Goal: Information Seeking & Learning: Learn about a topic

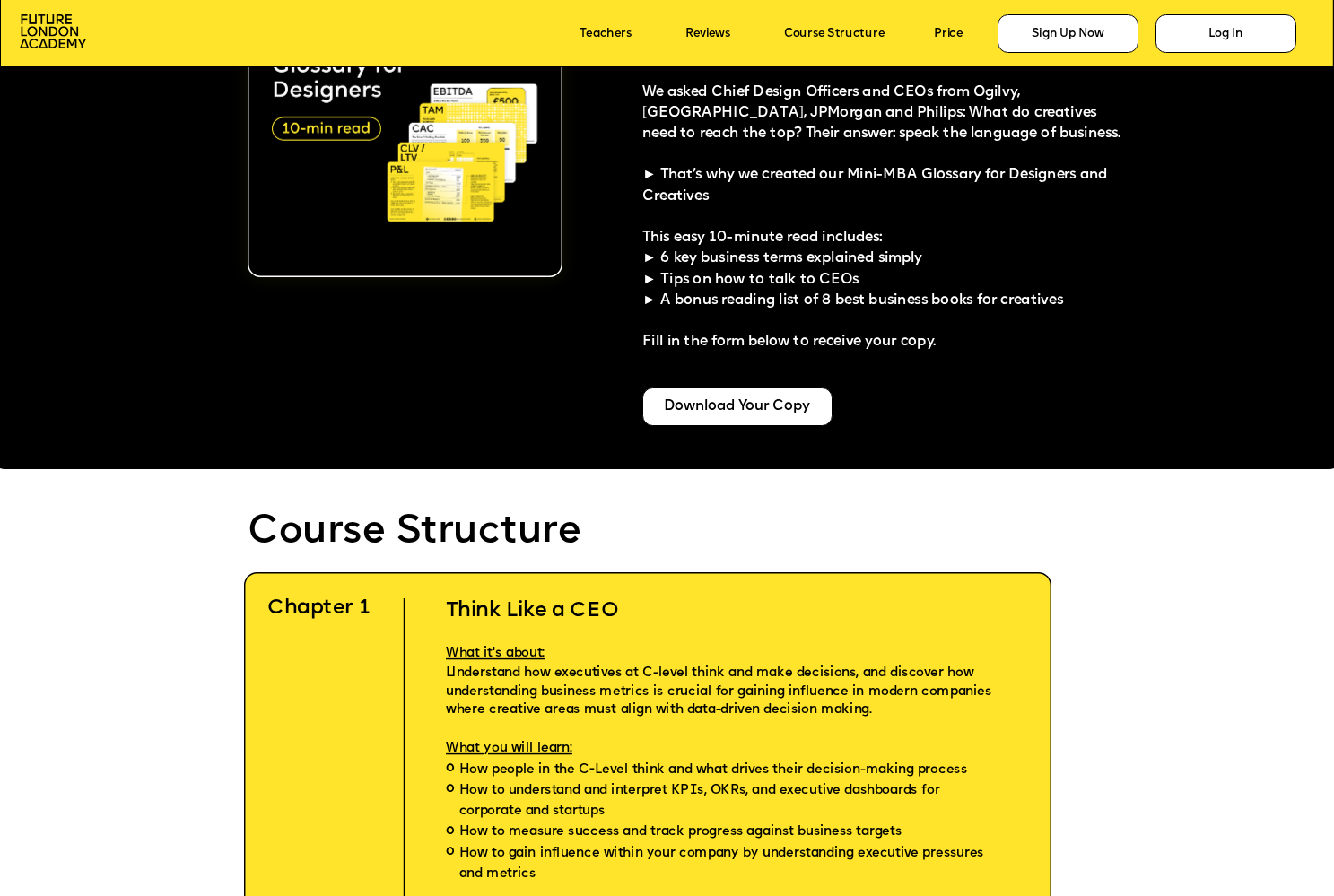
scroll to position [3595, 0]
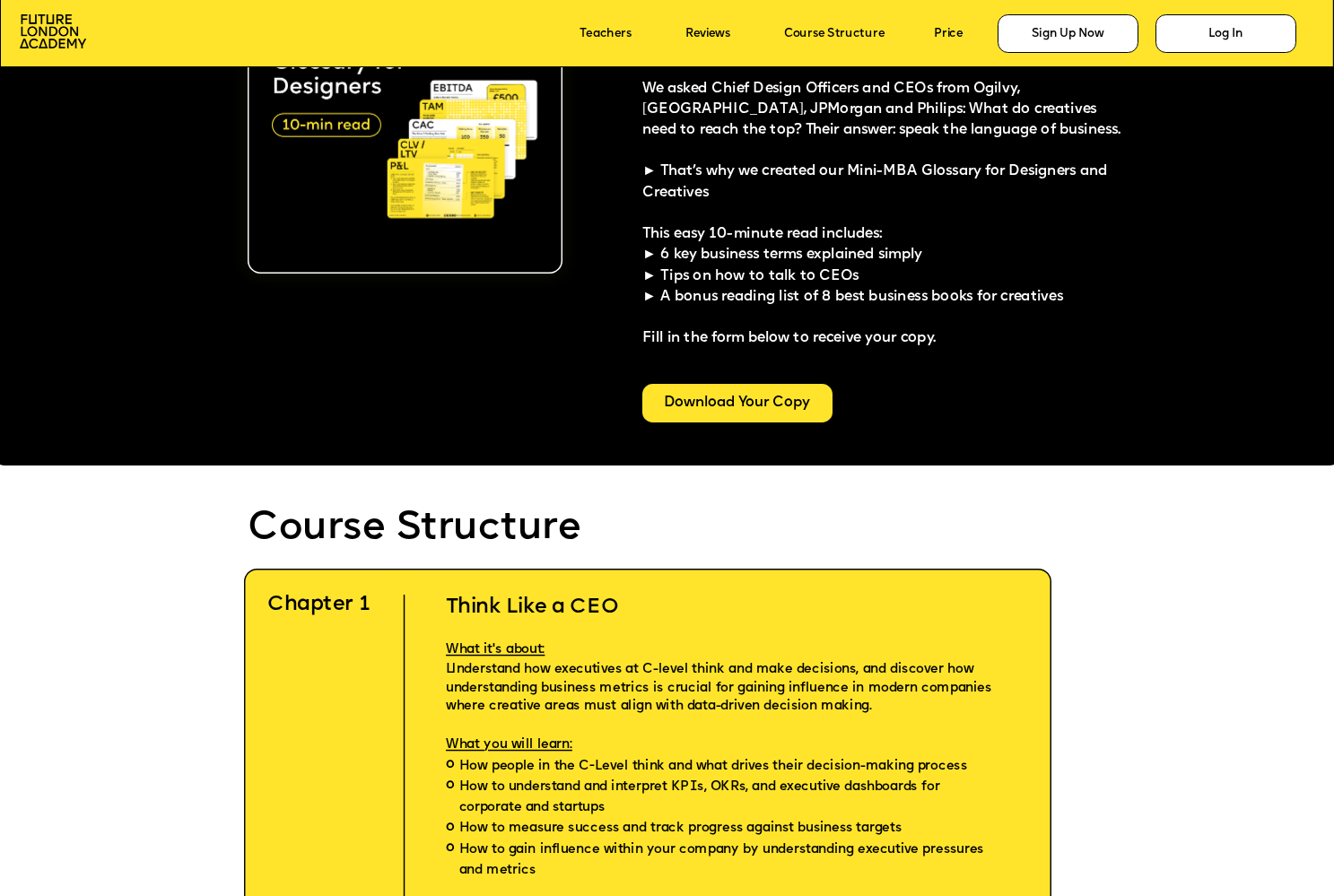
click at [750, 409] on div "Download Your Copy" at bounding box center [737, 403] width 190 height 39
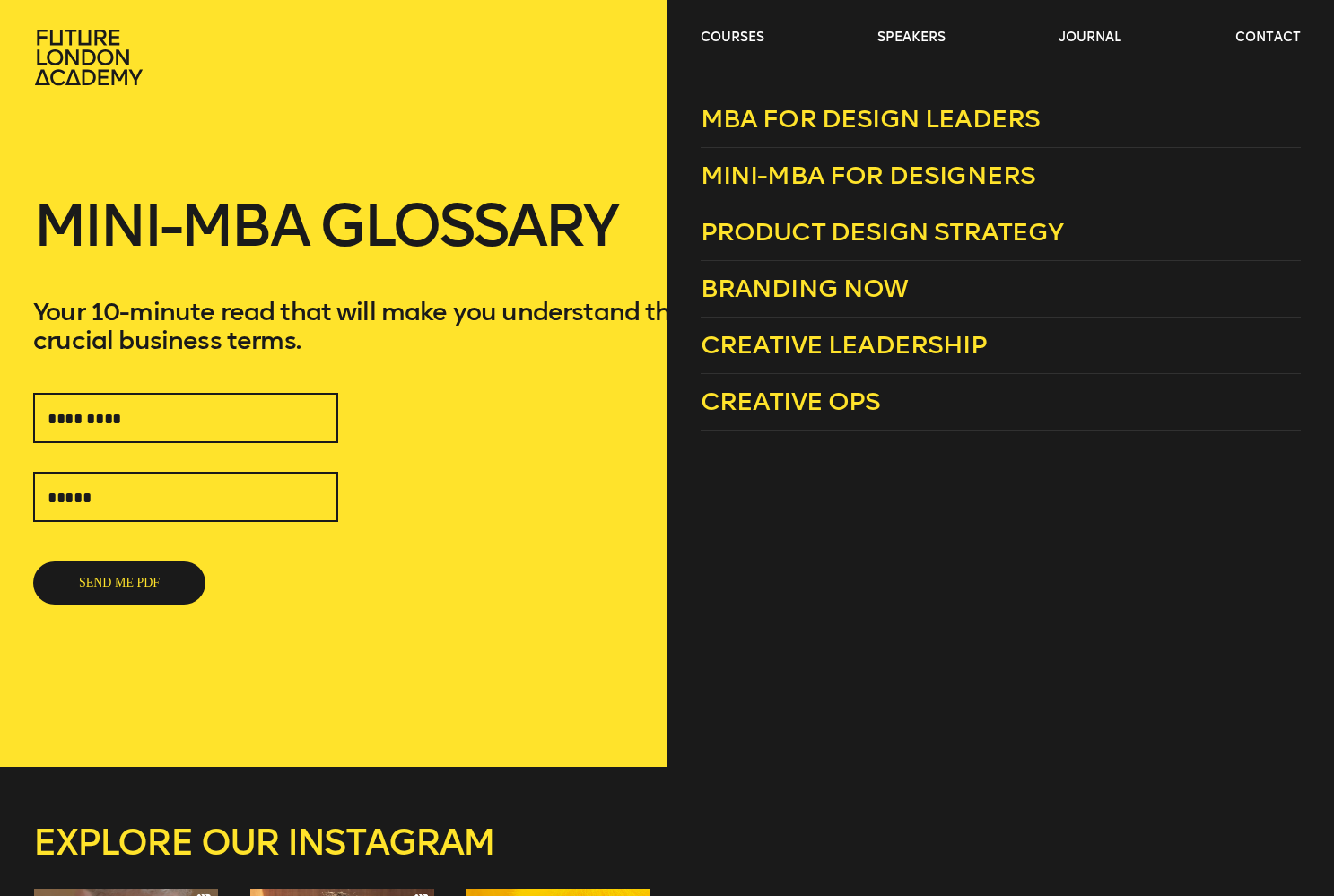
click at [753, 27] on header "courses speakers journal contact" at bounding box center [667, 43] width 1334 height 86
click at [857, 340] on span "Creative Leadership" at bounding box center [844, 345] width 286 height 30
click at [835, 116] on span "MBA for Design Leaders" at bounding box center [871, 118] width 340 height 30
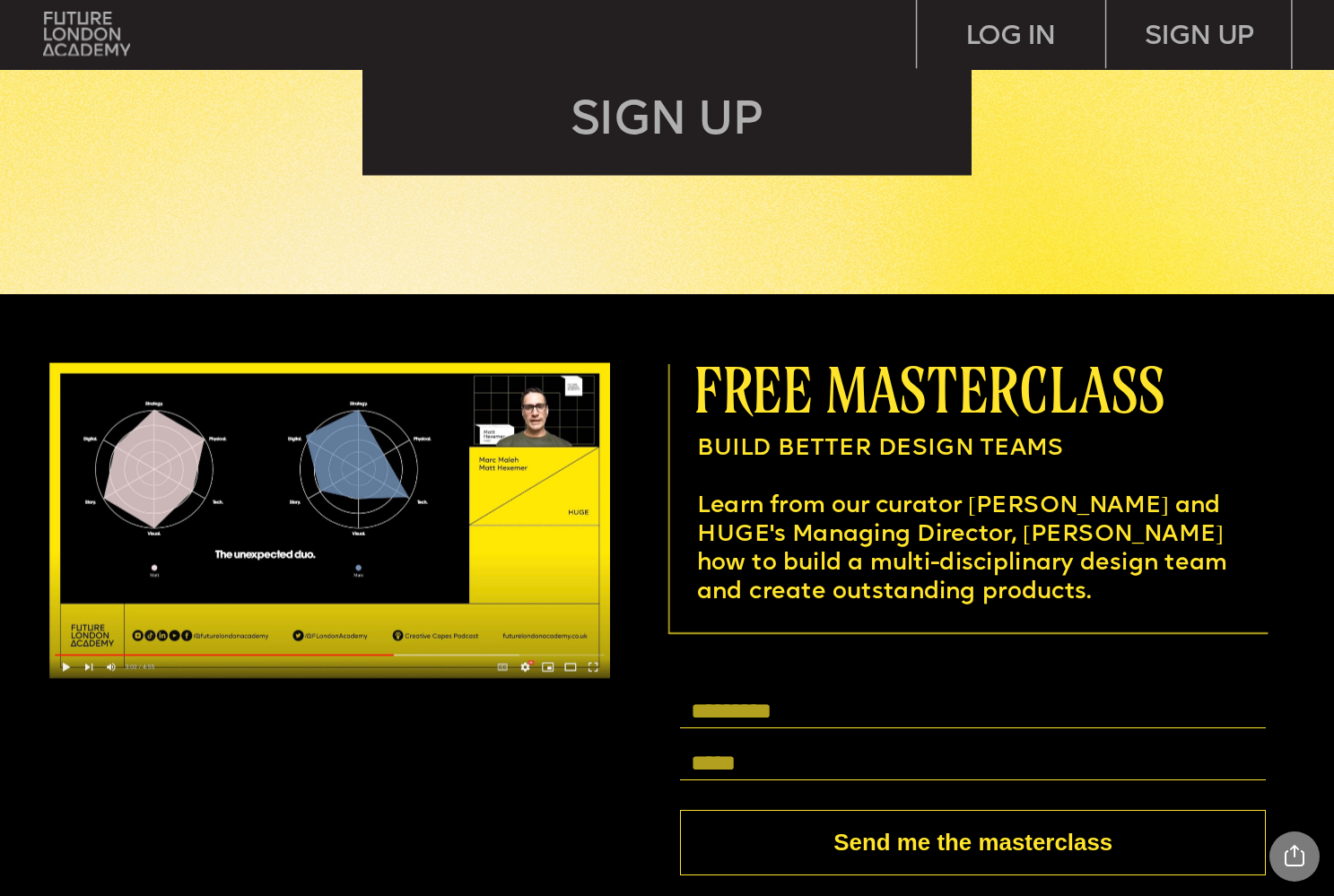
scroll to position [5029, 0]
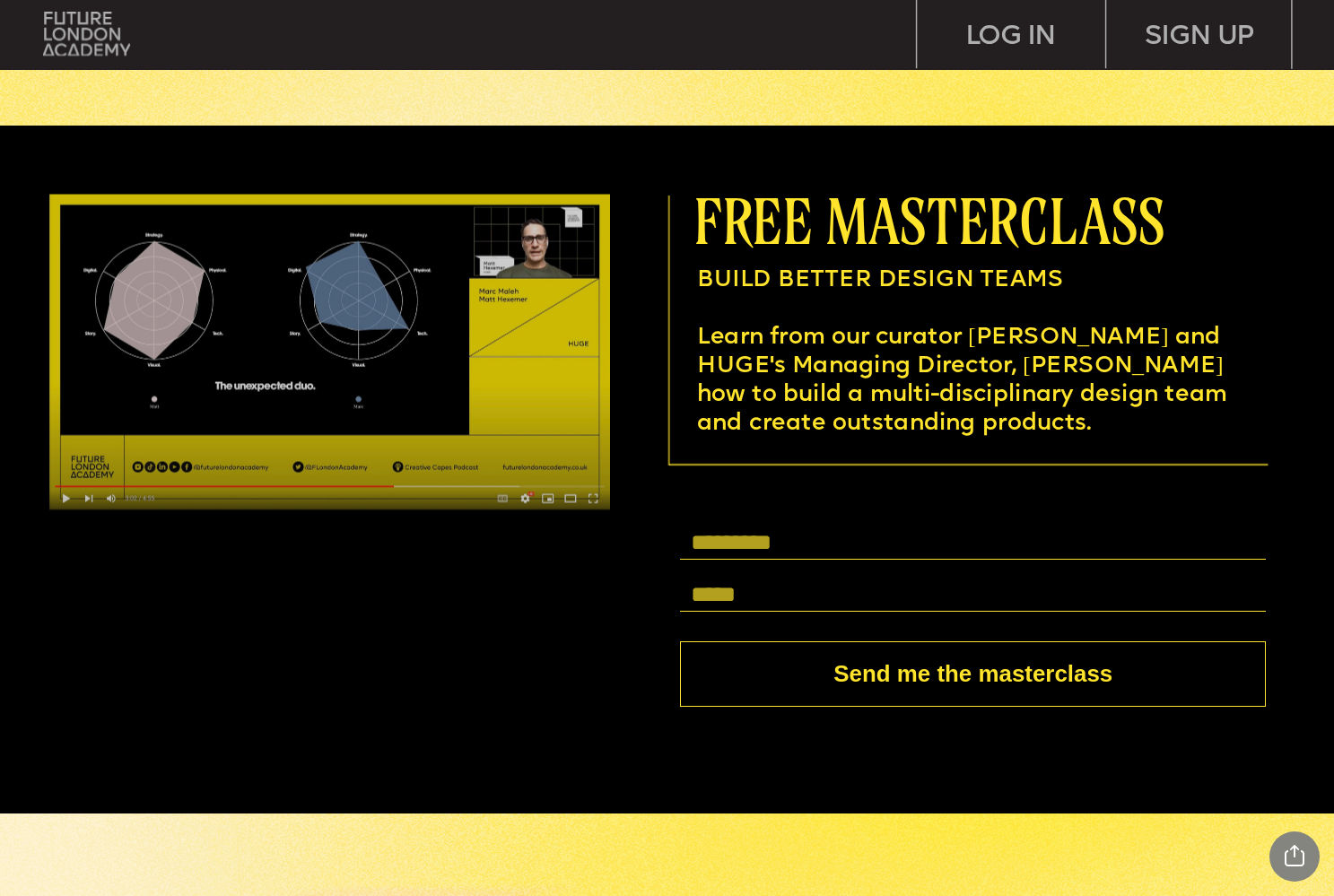
click at [398, 431] on img at bounding box center [328, 352] width 560 height 316
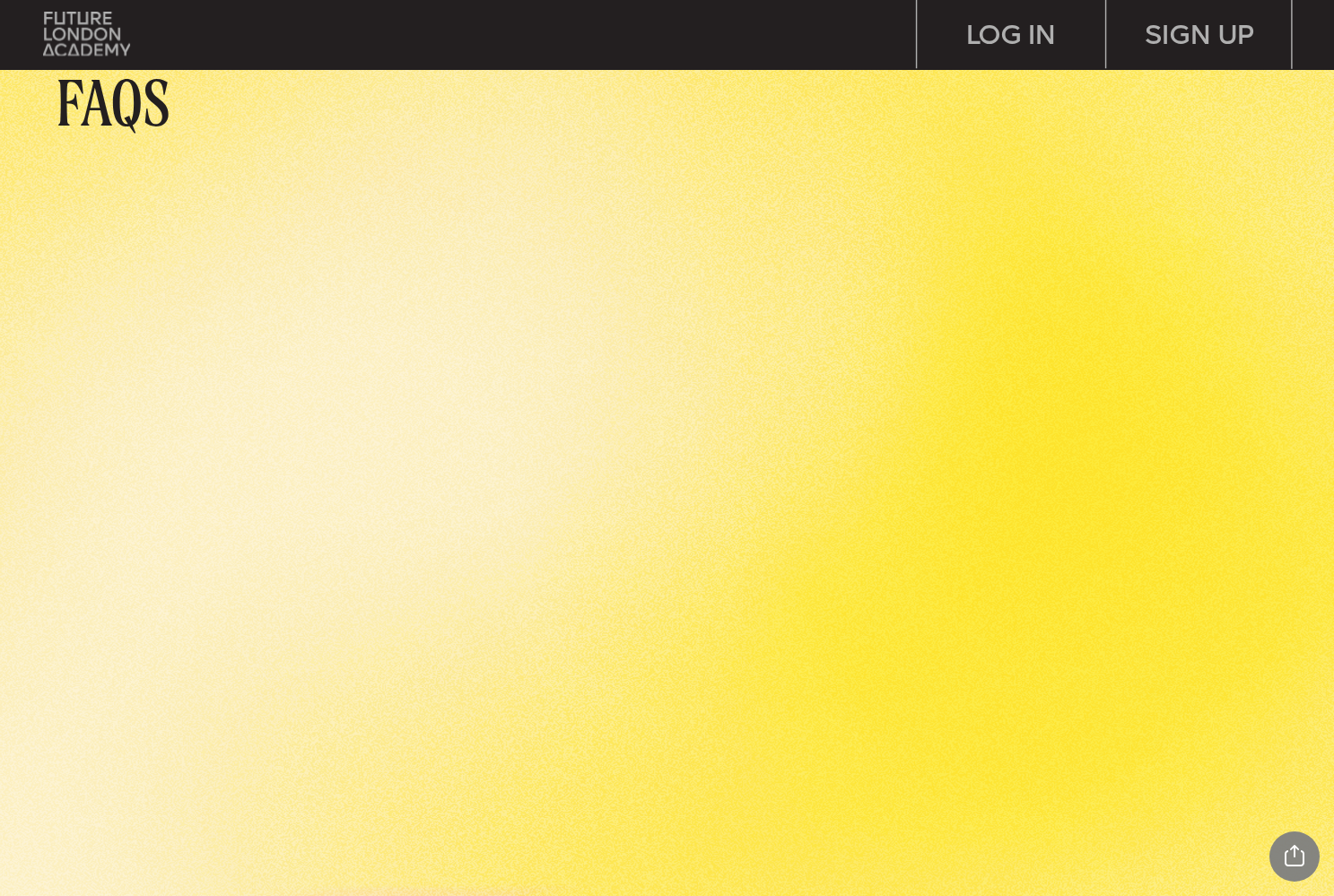
scroll to position [6371, 0]
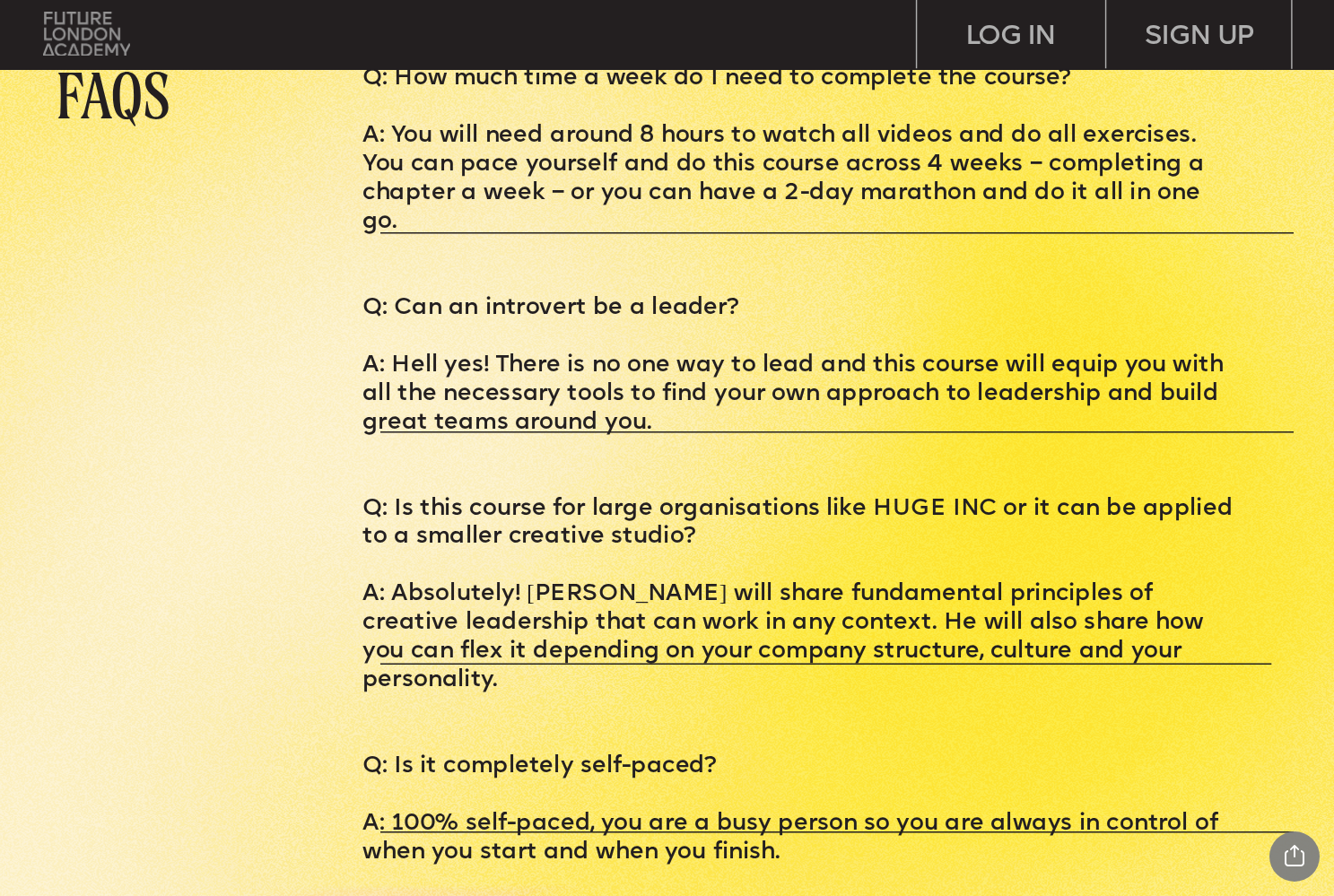
click at [67, 33] on img at bounding box center [86, 34] width 87 height 44
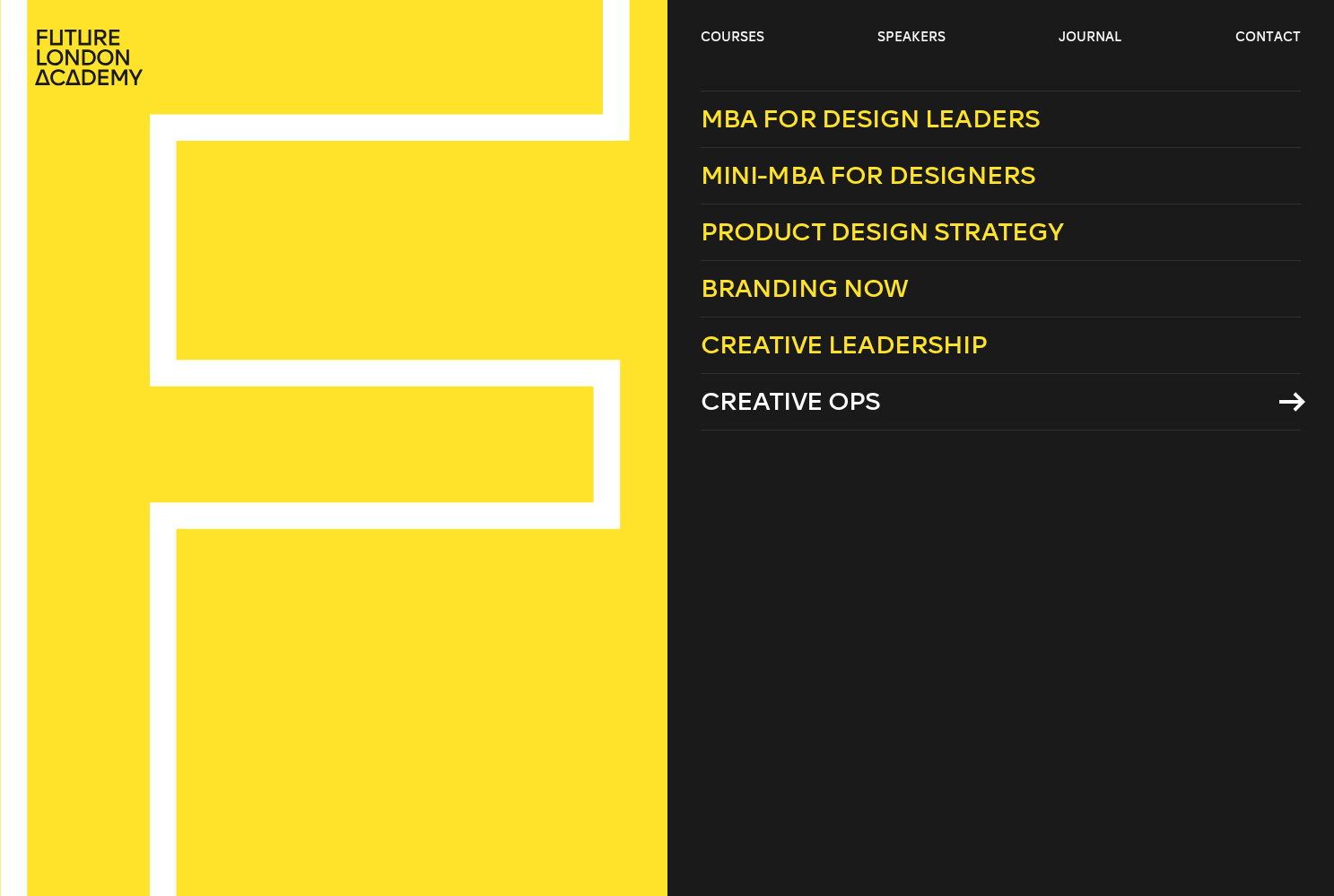
click at [841, 393] on span "Creative Ops" at bounding box center [791, 401] width 180 height 30
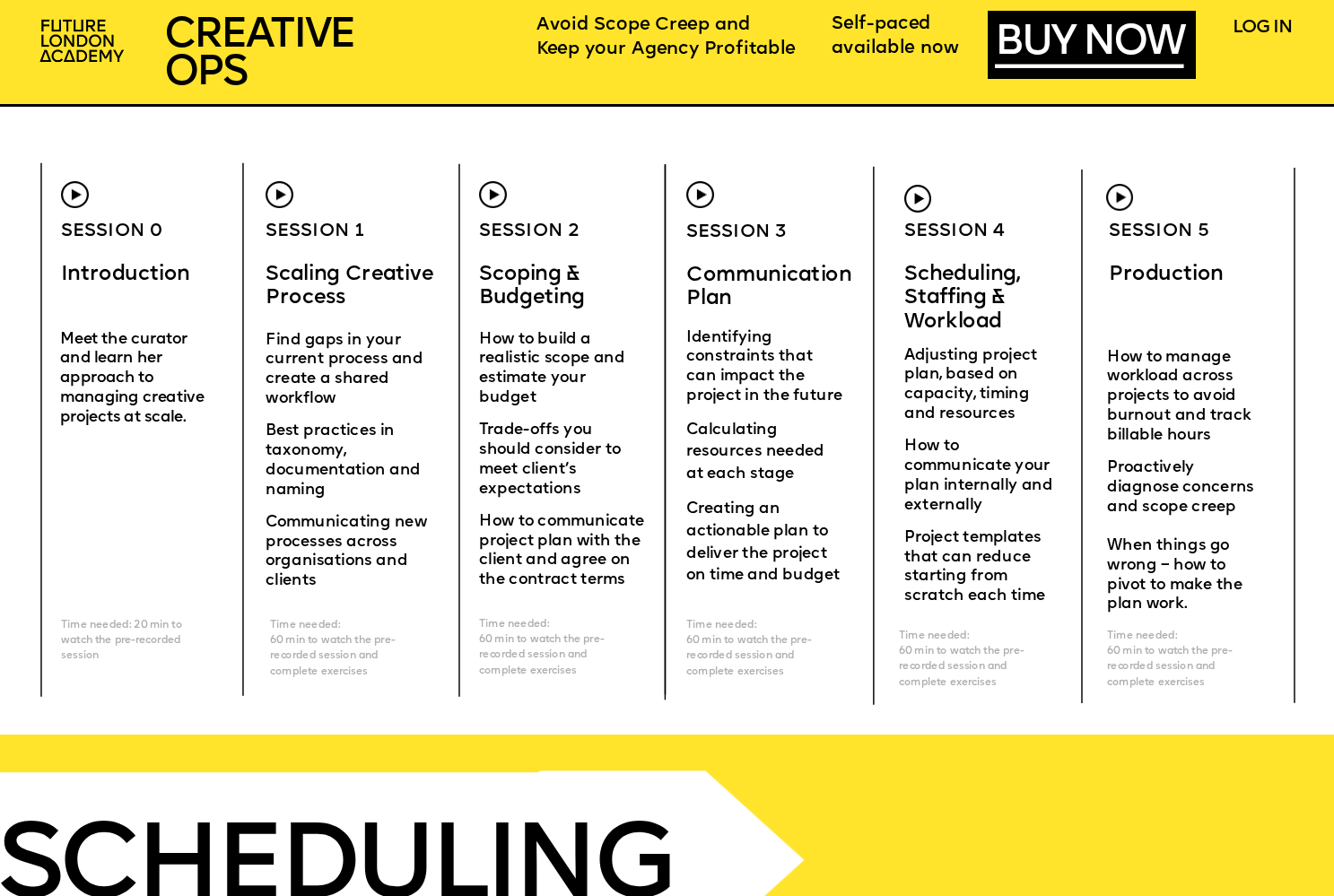
scroll to position [5336, 0]
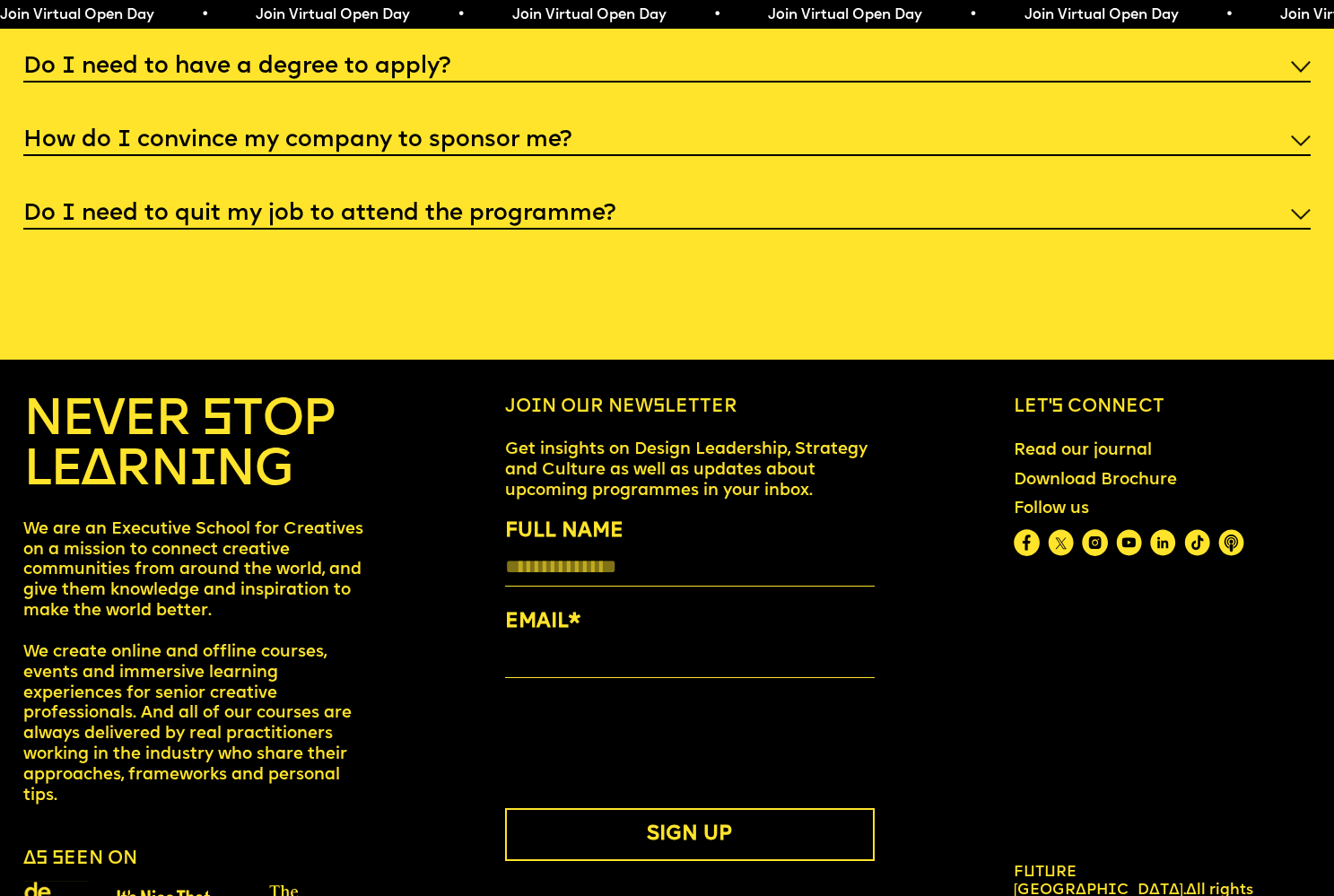
scroll to position [7252, 0]
